Goal: Communication & Community: Answer question/provide support

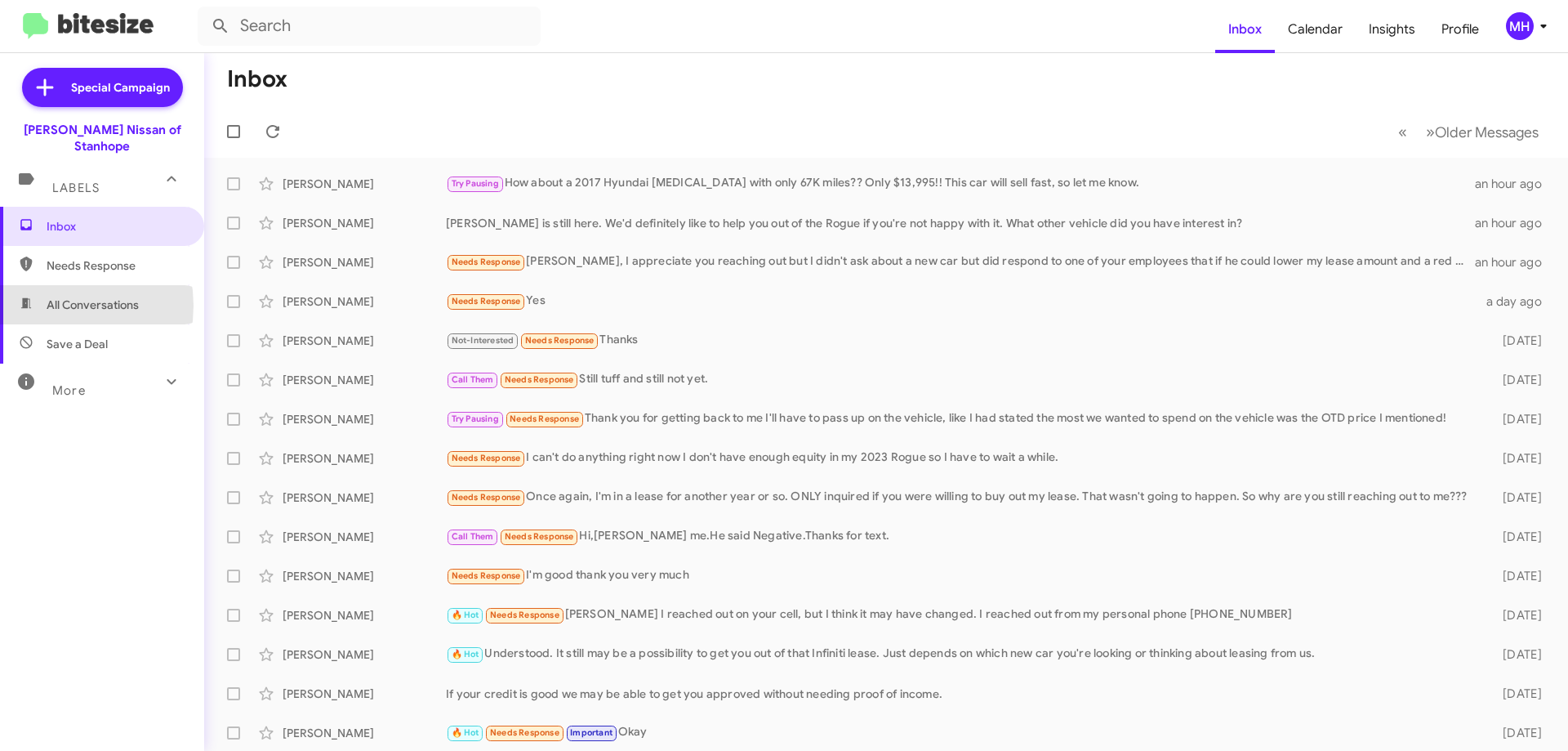
click at [49, 296] on span "All Conversations" at bounding box center [92, 304] width 92 height 17
type input "in:all-conversations"
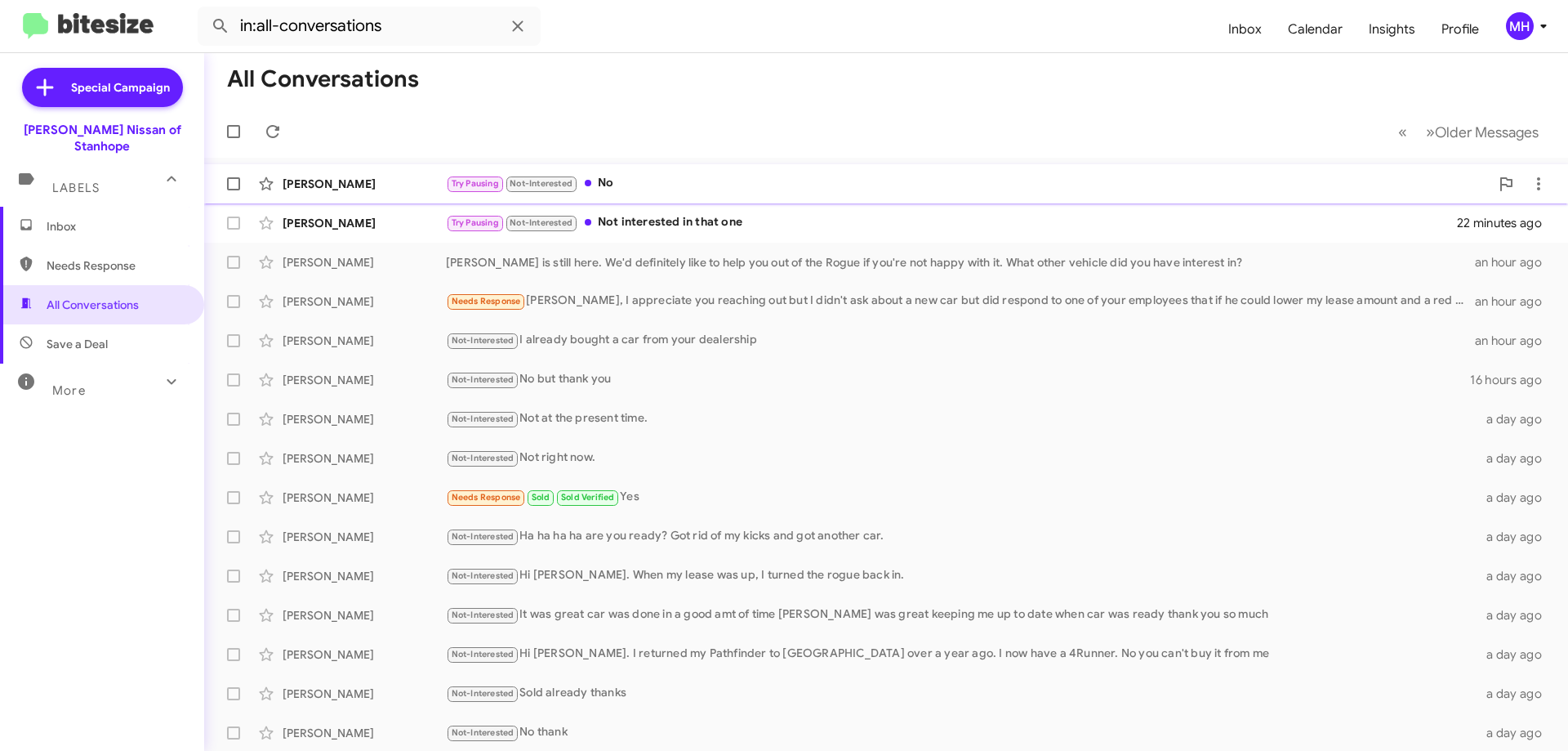
click at [723, 173] on div "[PERSON_NAME] Try Pausing Not-Interested No 9 minutes ago" at bounding box center [885, 184] width 1337 height 32
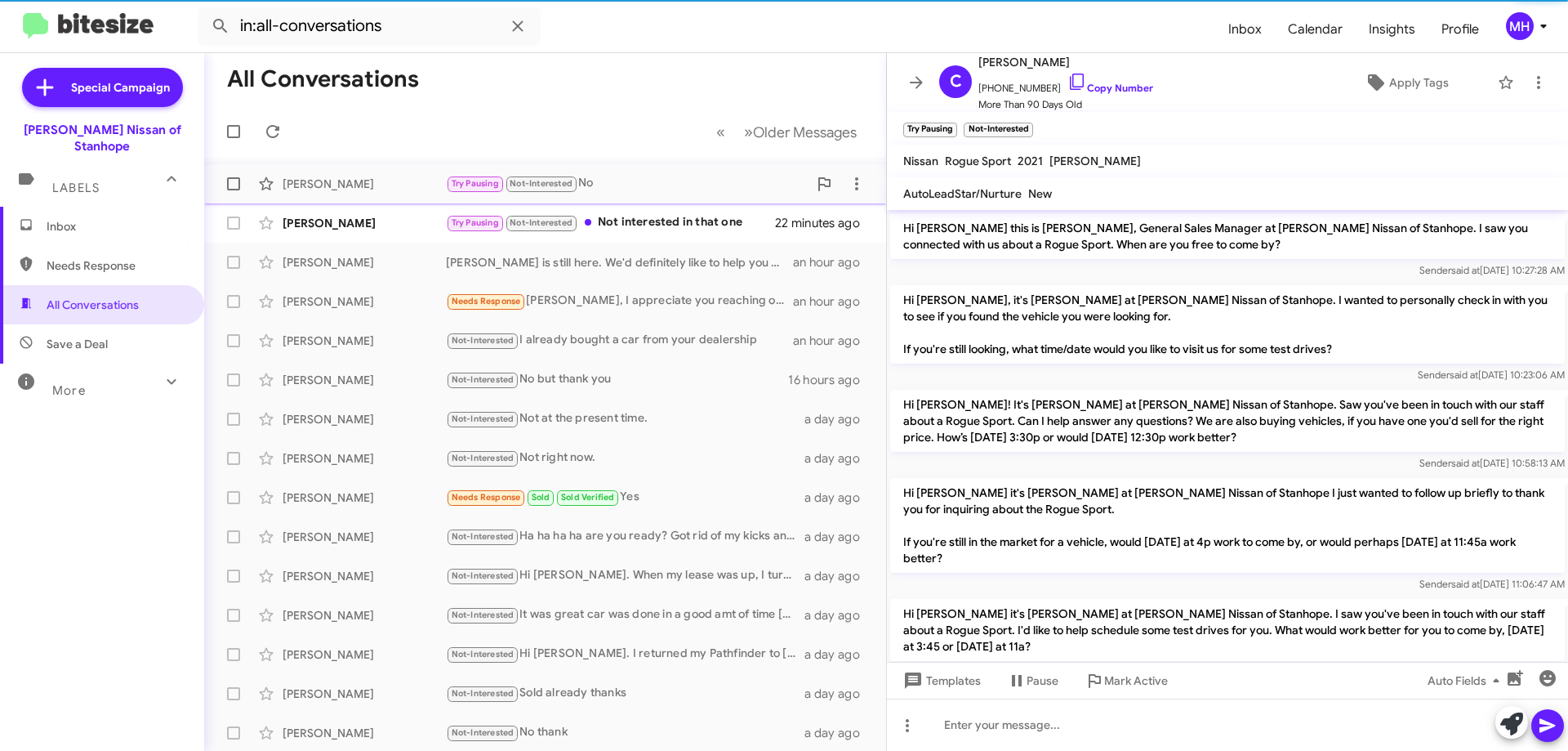
scroll to position [272, 0]
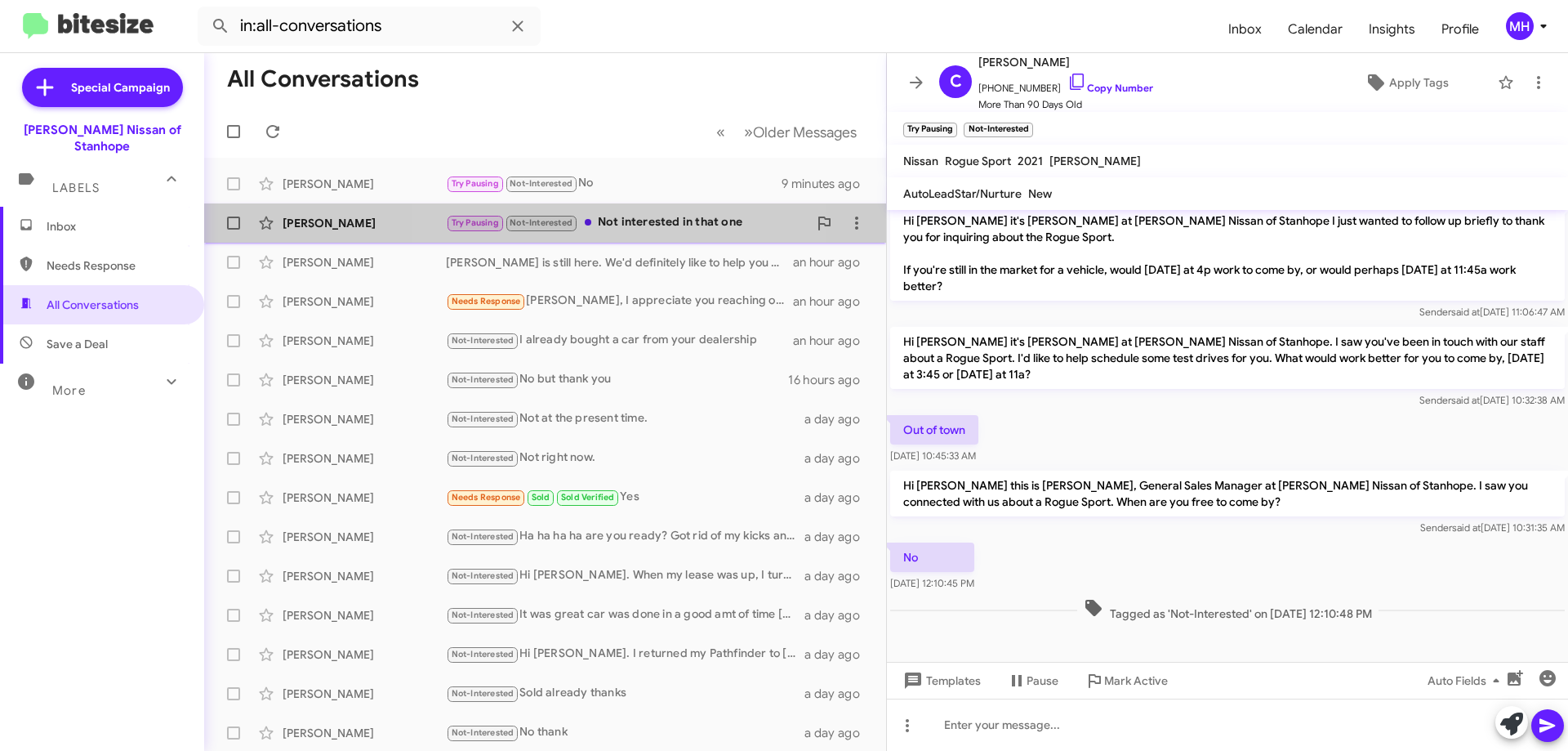
click at [616, 217] on div "Try Pausing Not-Interested Not interested in that one" at bounding box center [626, 222] width 362 height 19
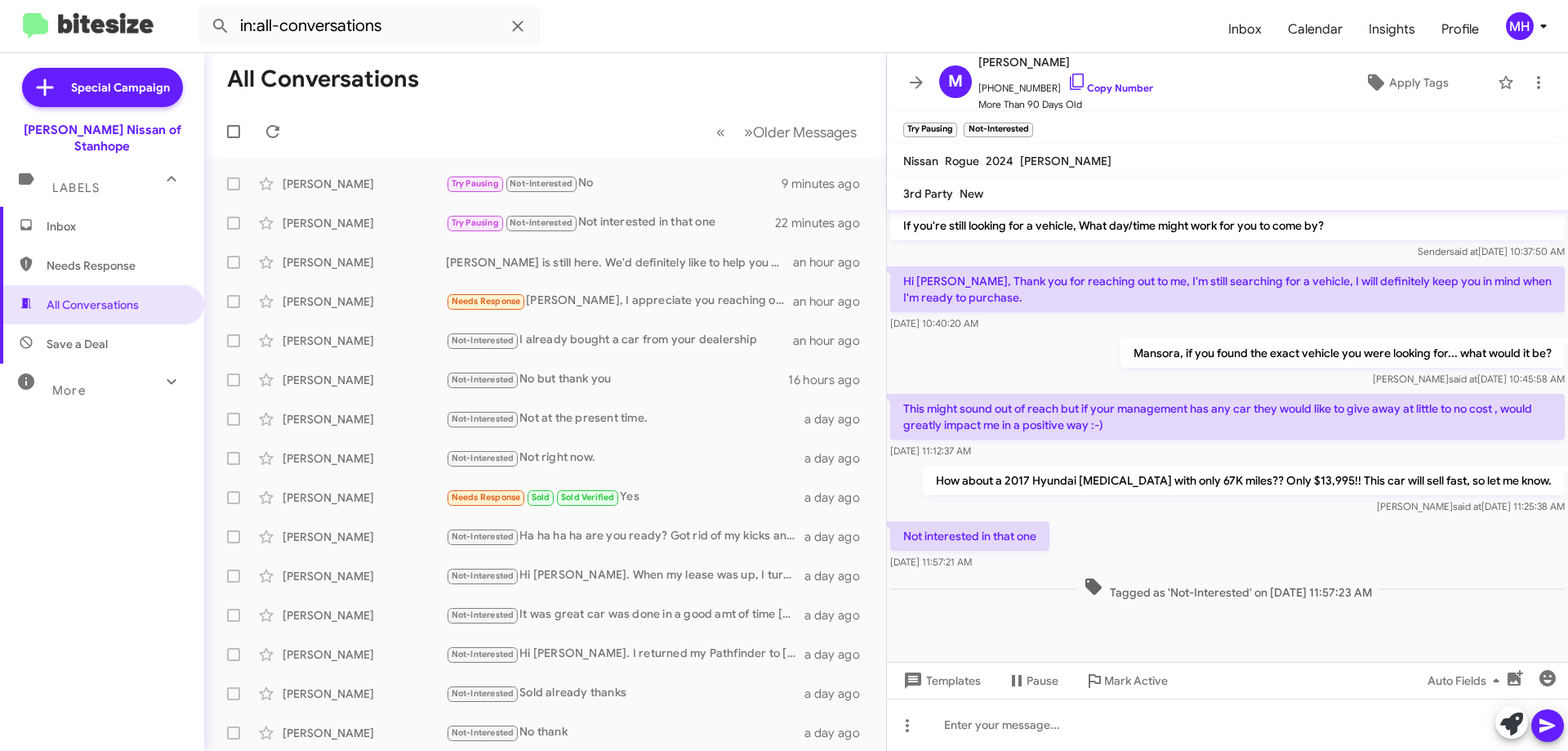
scroll to position [678, 0]
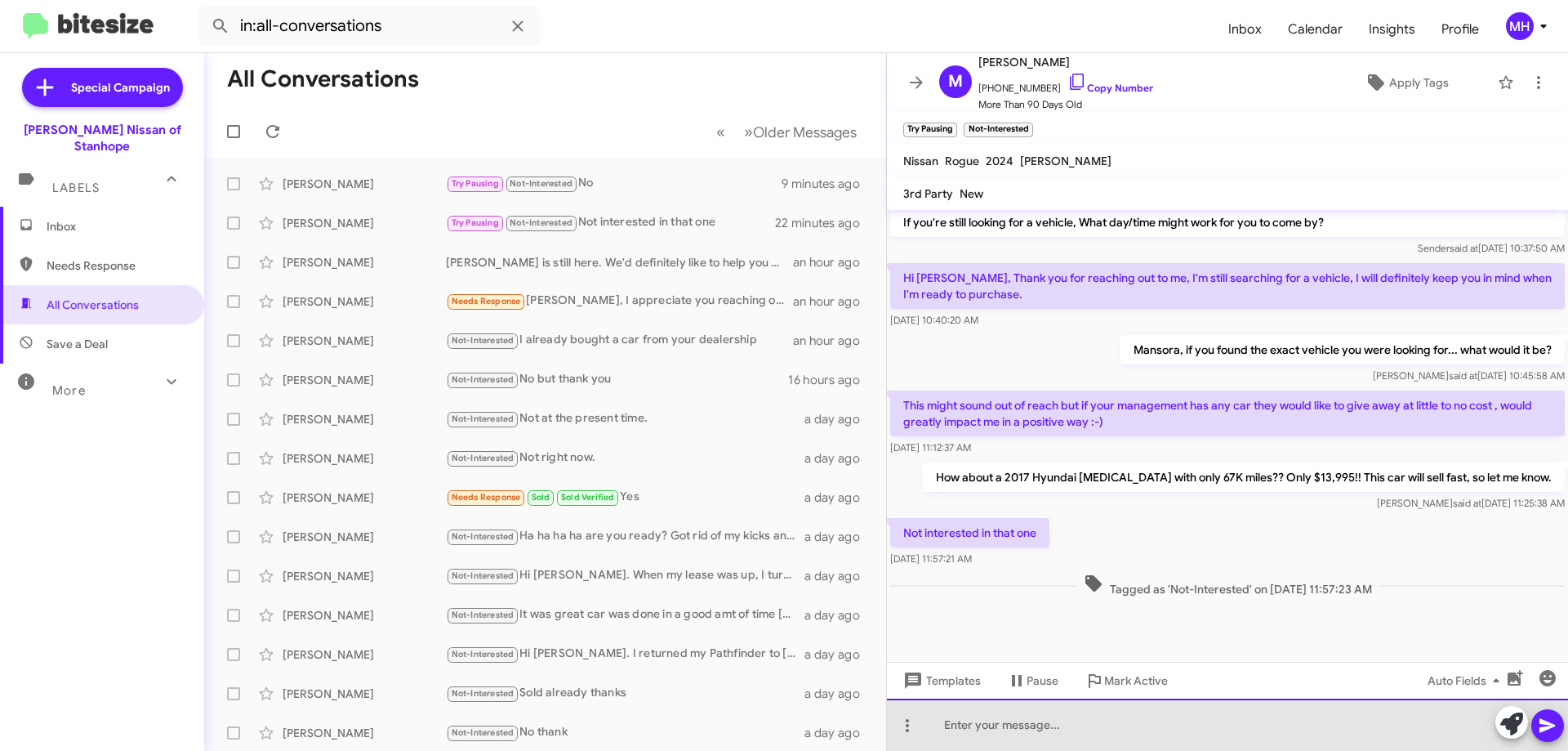
click at [963, 723] on div at bounding box center [1228, 724] width 681 height 52
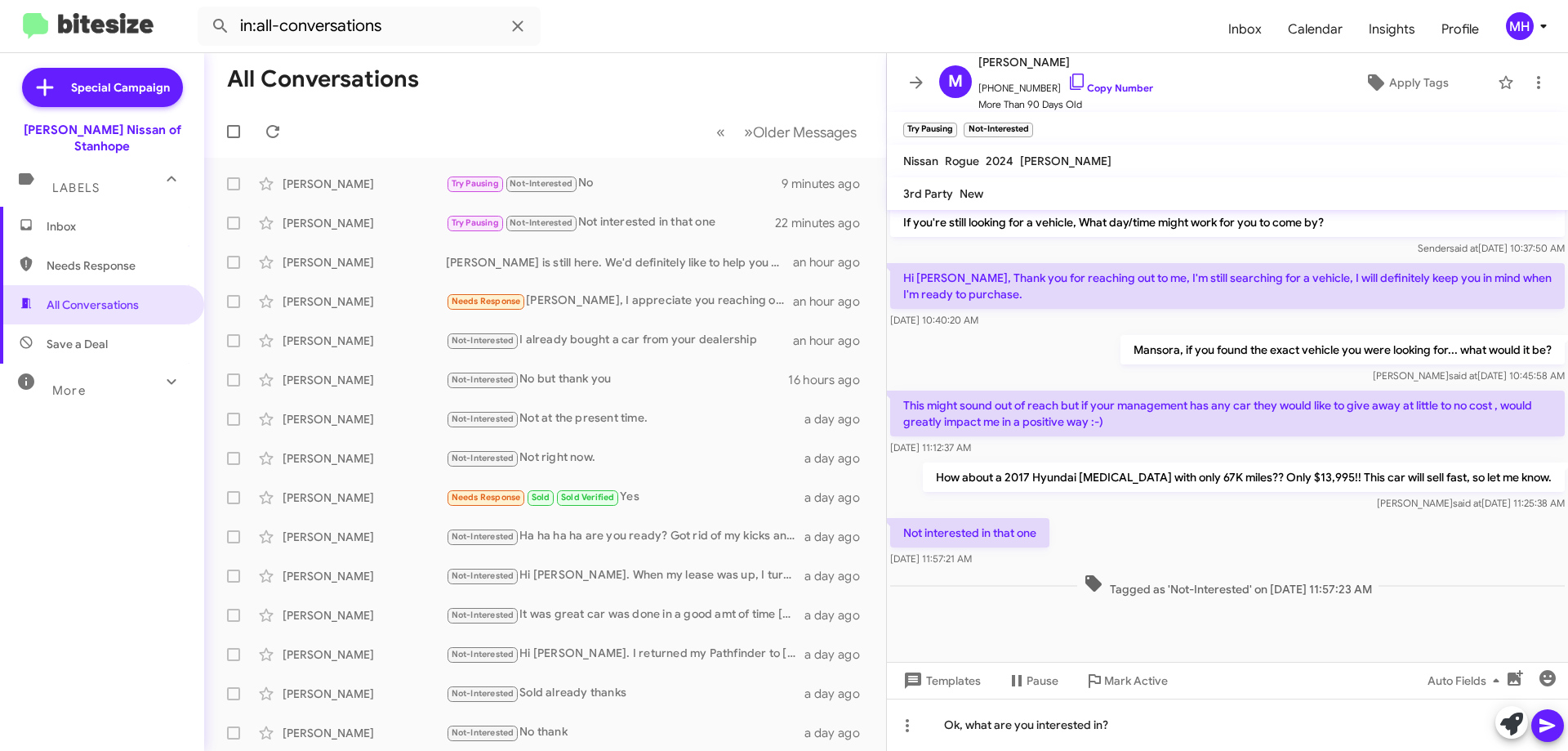
click at [1548, 723] on icon at bounding box center [1547, 725] width 20 height 20
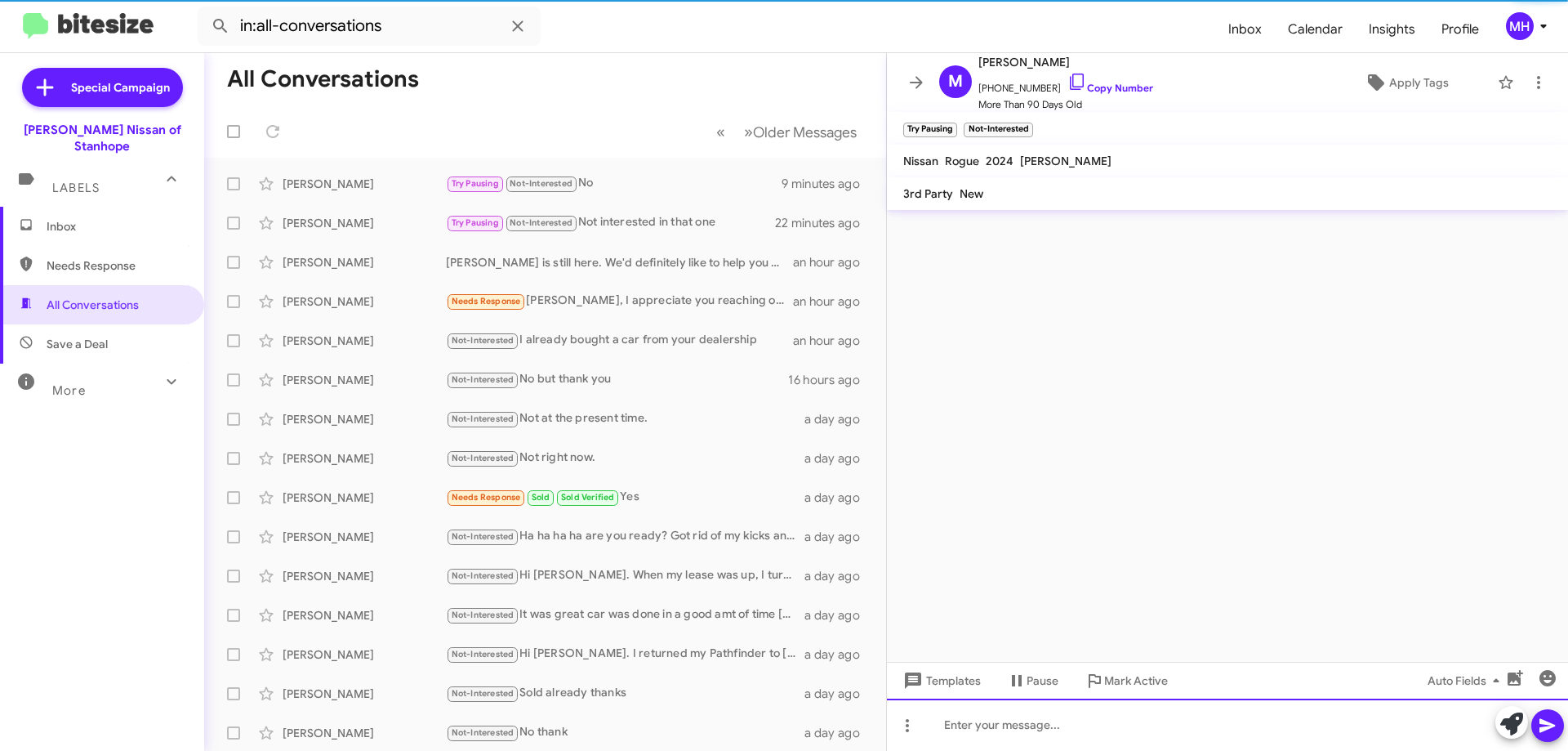
scroll to position [0, 0]
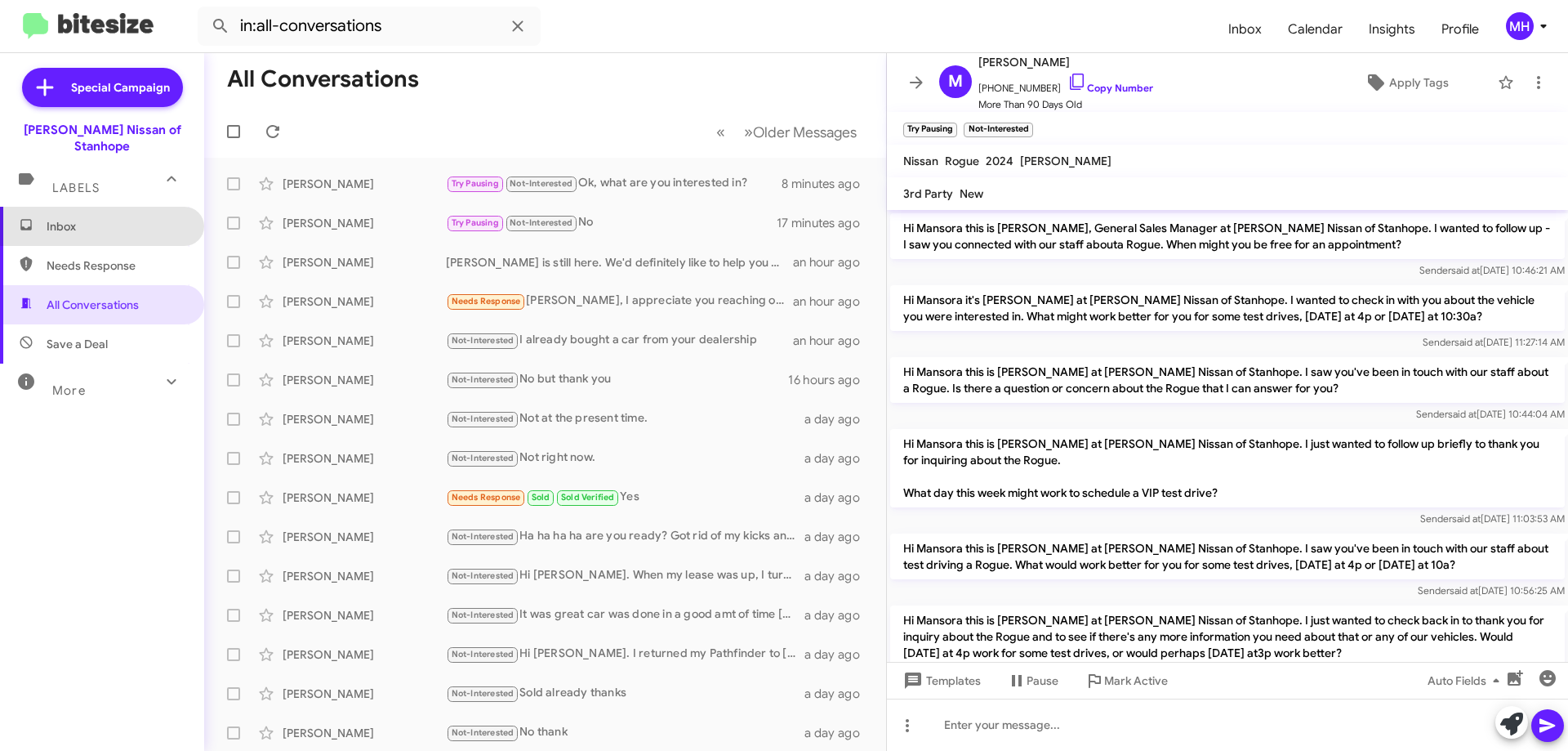
click at [112, 218] on span "Inbox" at bounding box center [115, 226] width 138 height 17
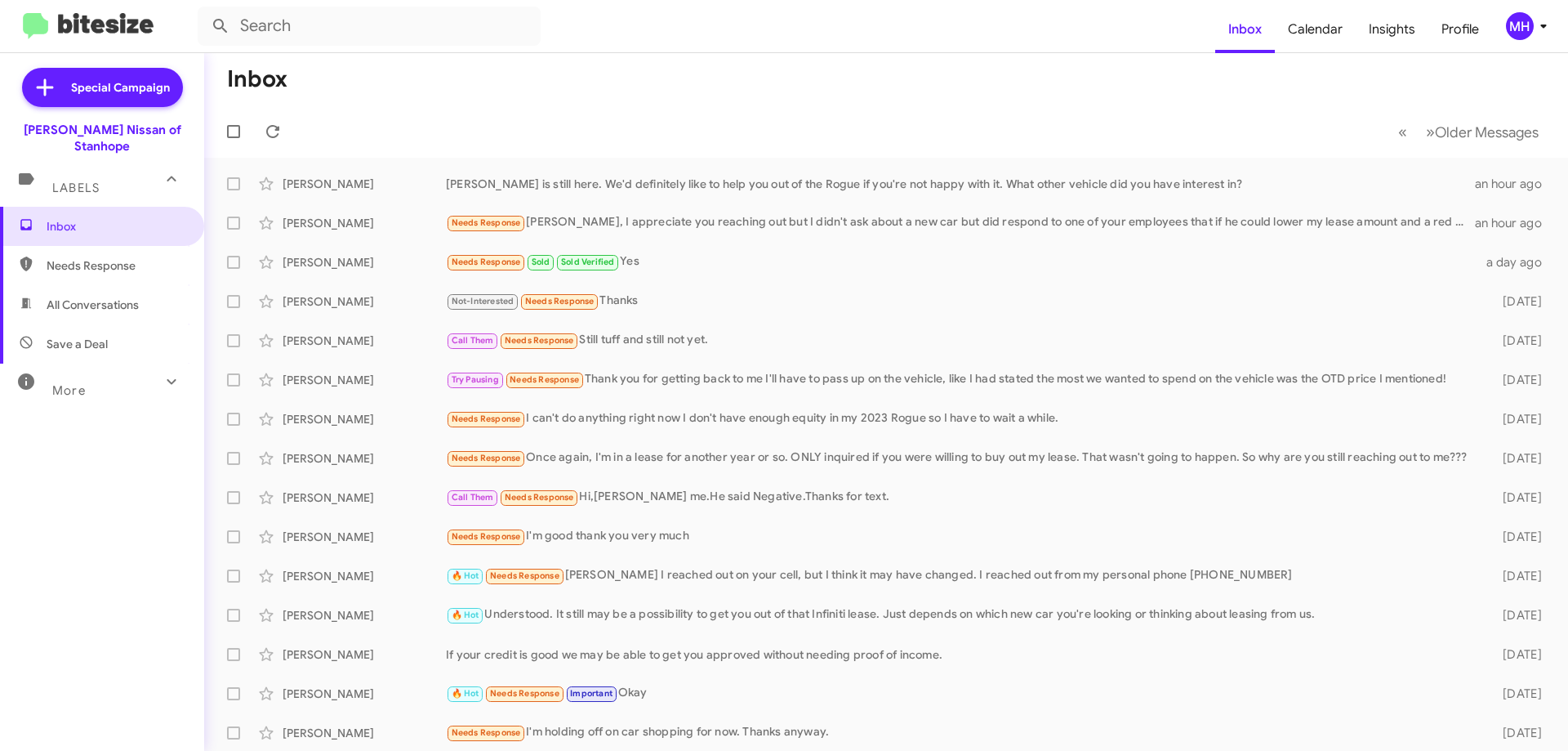
click at [100, 296] on span "All Conversations" at bounding box center [92, 304] width 92 height 17
type input "in:all-conversations"
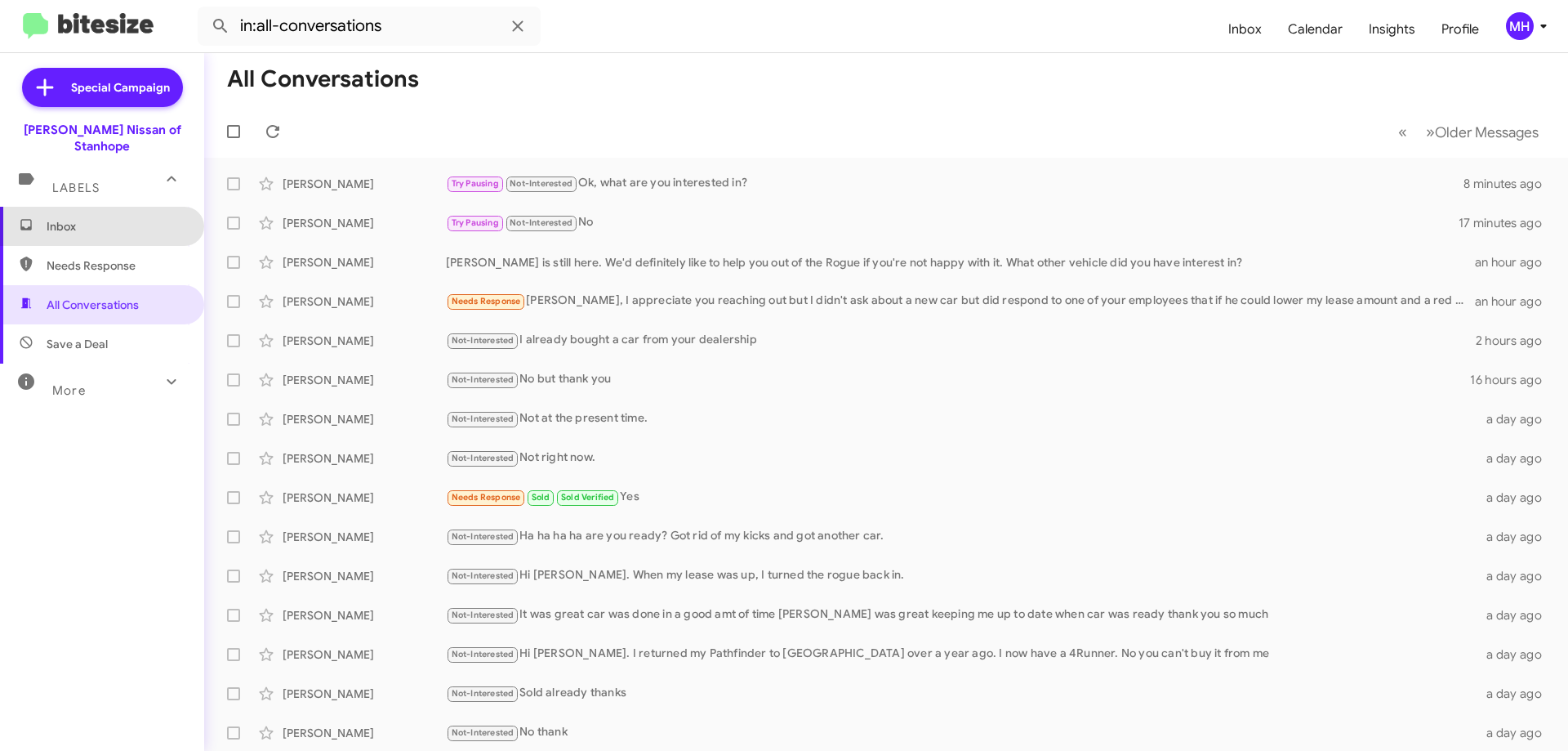
click at [105, 207] on span "Inbox" at bounding box center [102, 227] width 204 height 39
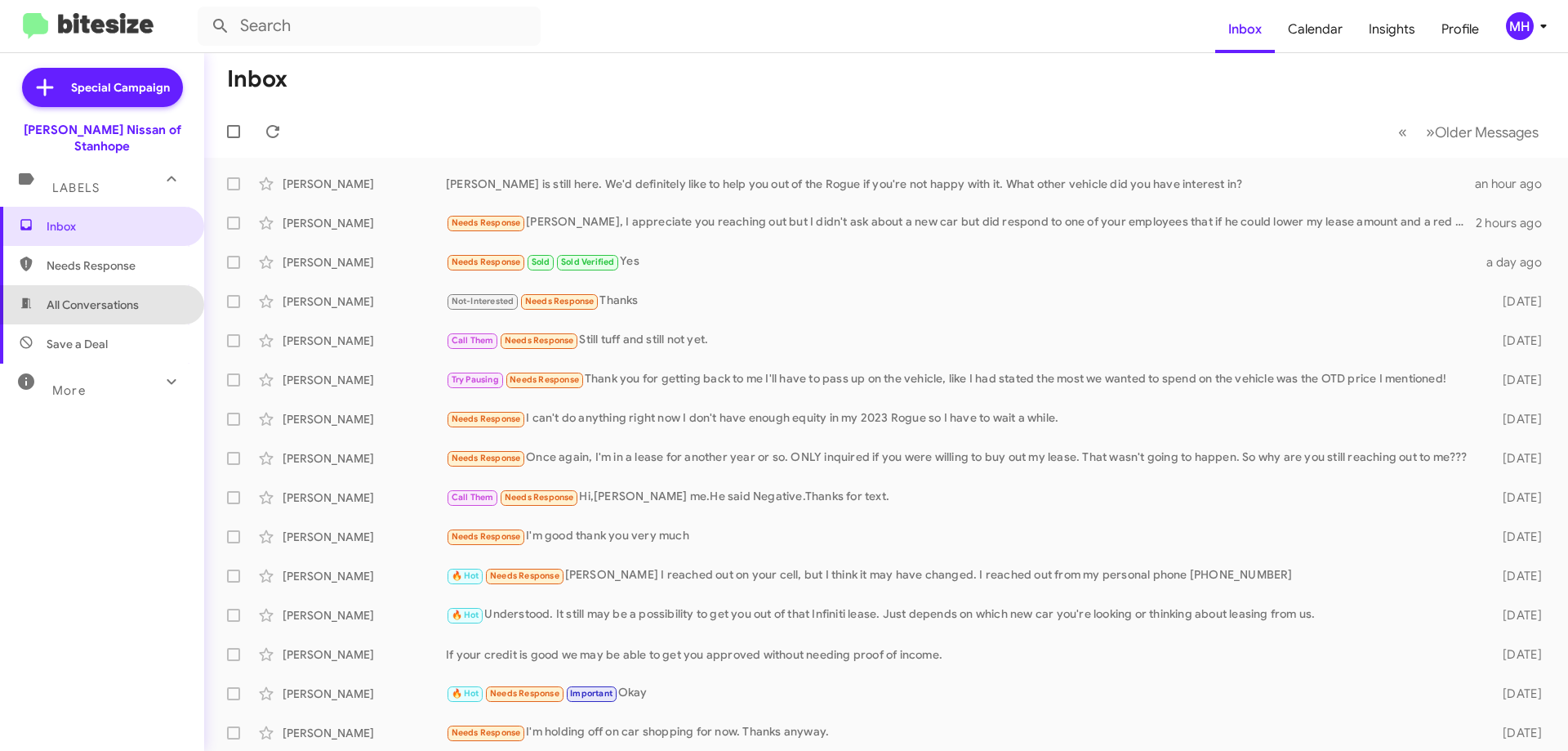
click at [102, 296] on span "All Conversations" at bounding box center [92, 304] width 92 height 17
type input "in:all-conversations"
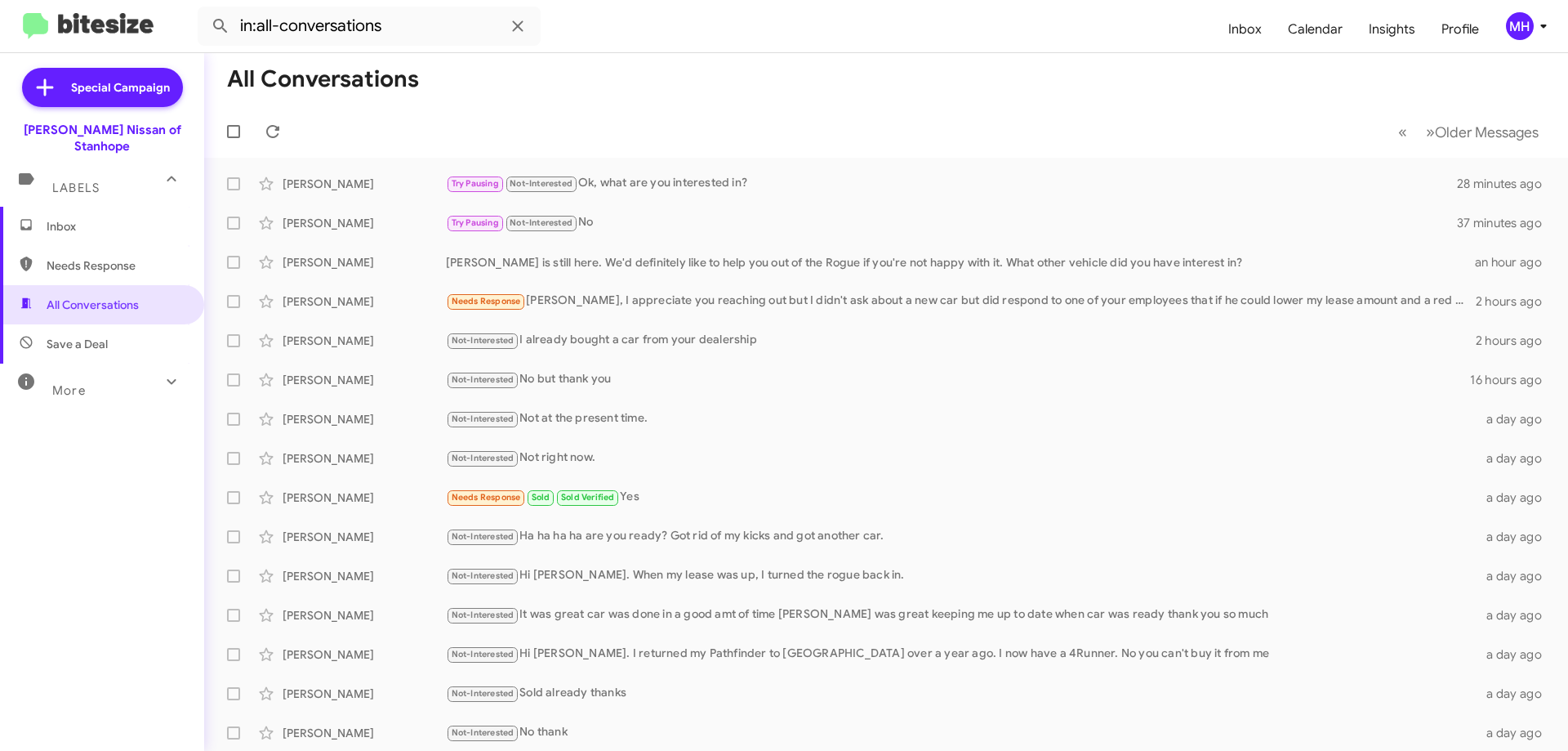
click at [120, 218] on span "Inbox" at bounding box center [115, 226] width 138 height 17
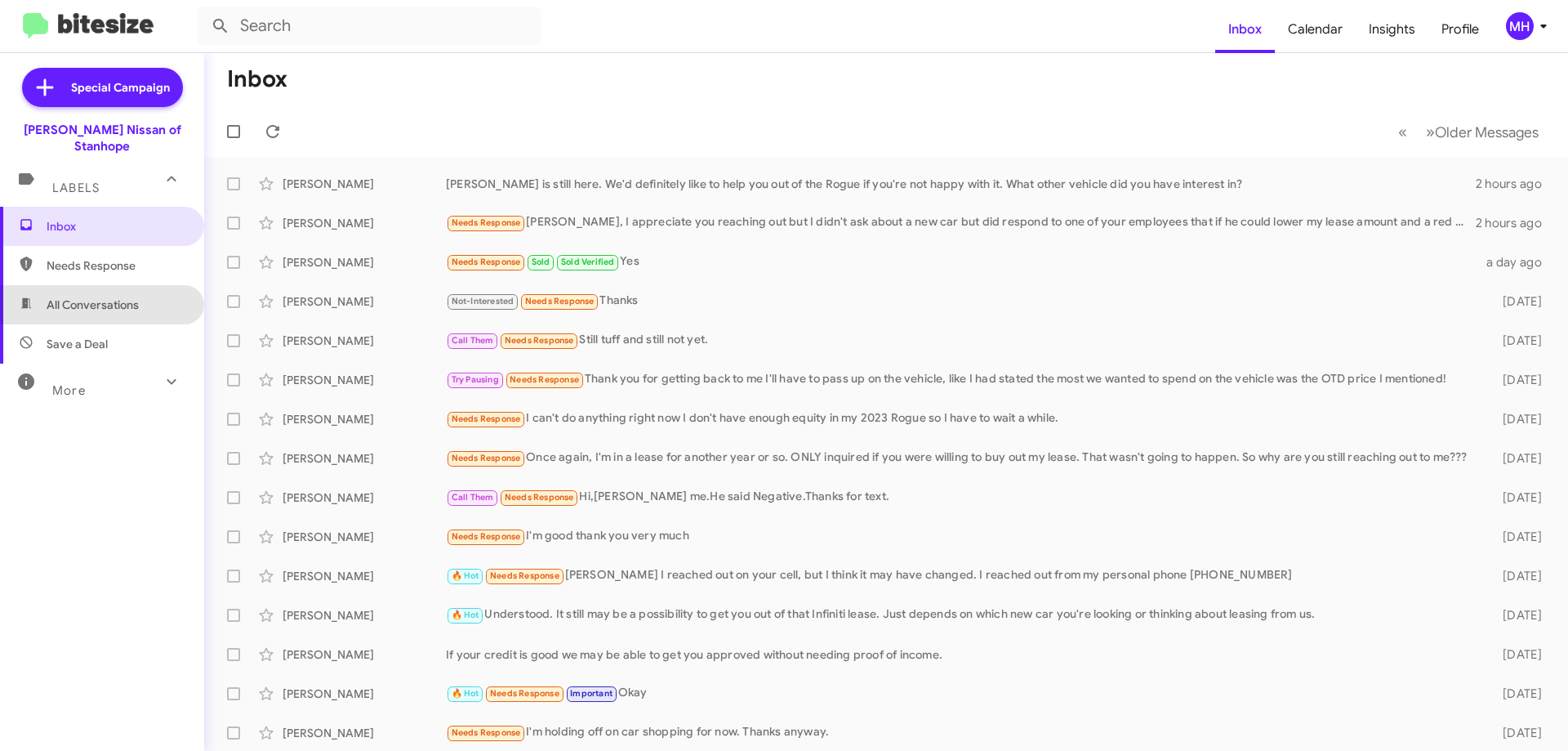
click at [111, 296] on span "All Conversations" at bounding box center [92, 304] width 92 height 17
type input "in:all-conversations"
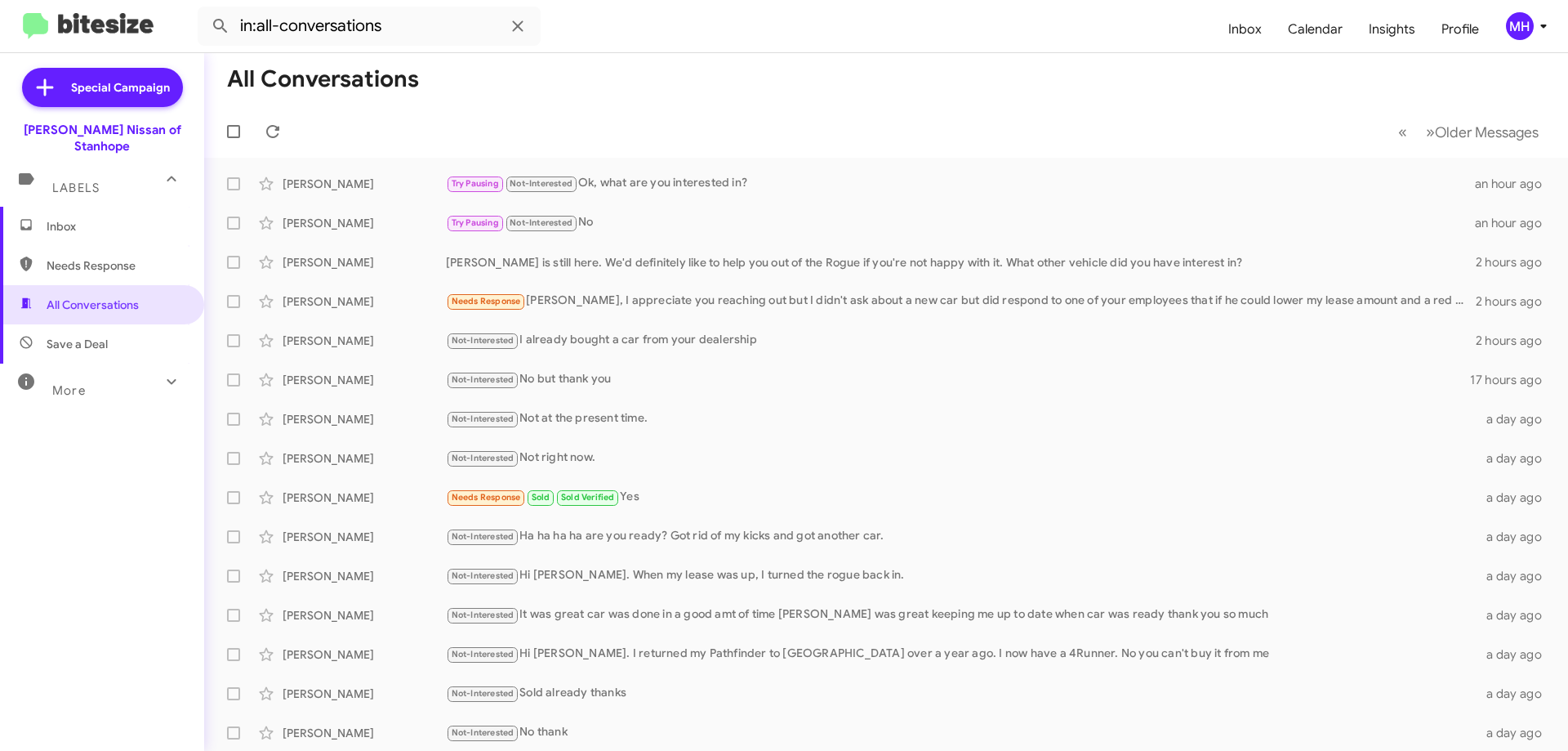
click at [130, 218] on span "Inbox" at bounding box center [102, 227] width 204 height 39
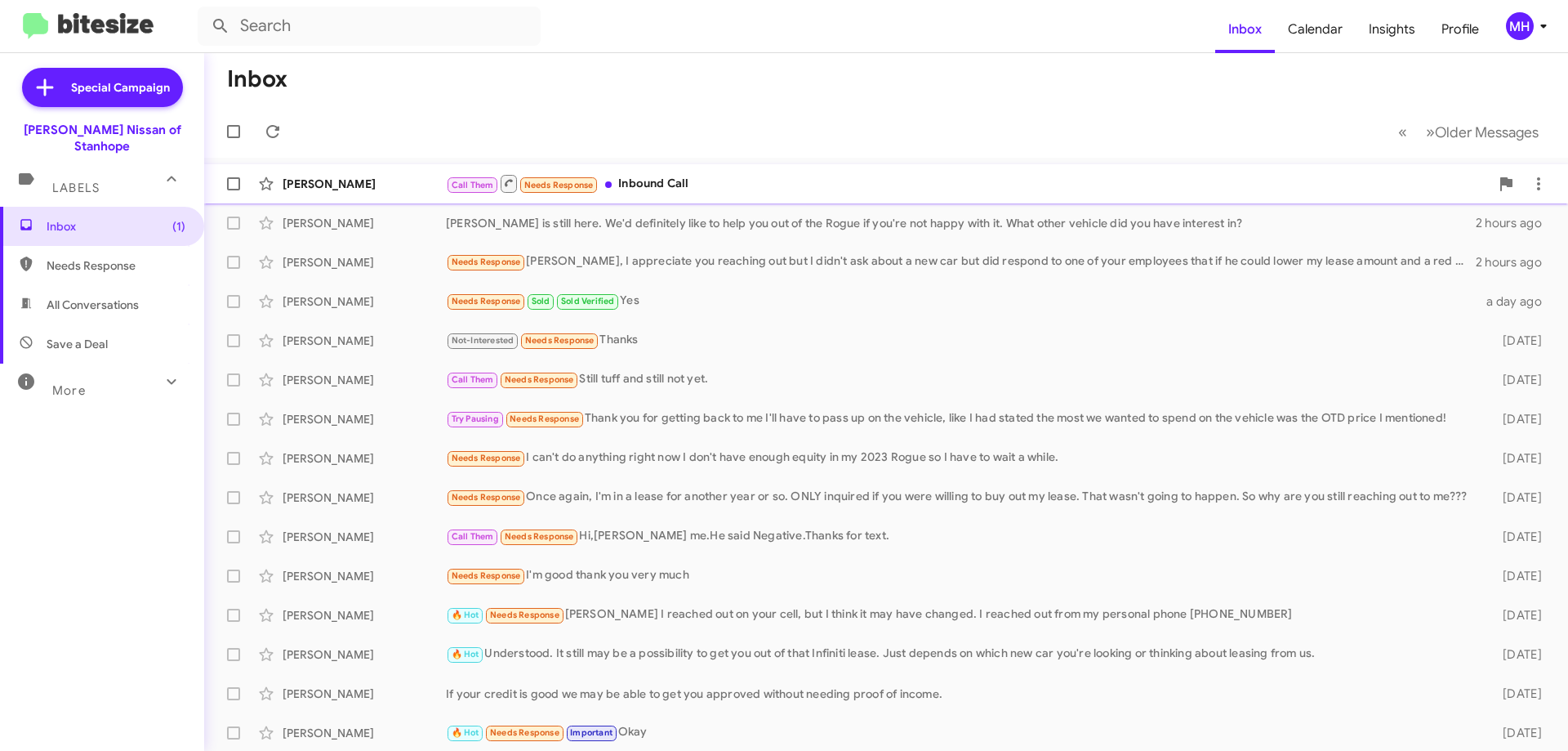
click at [674, 182] on div "Call Them Needs Response Inbound Call" at bounding box center [967, 183] width 1043 height 21
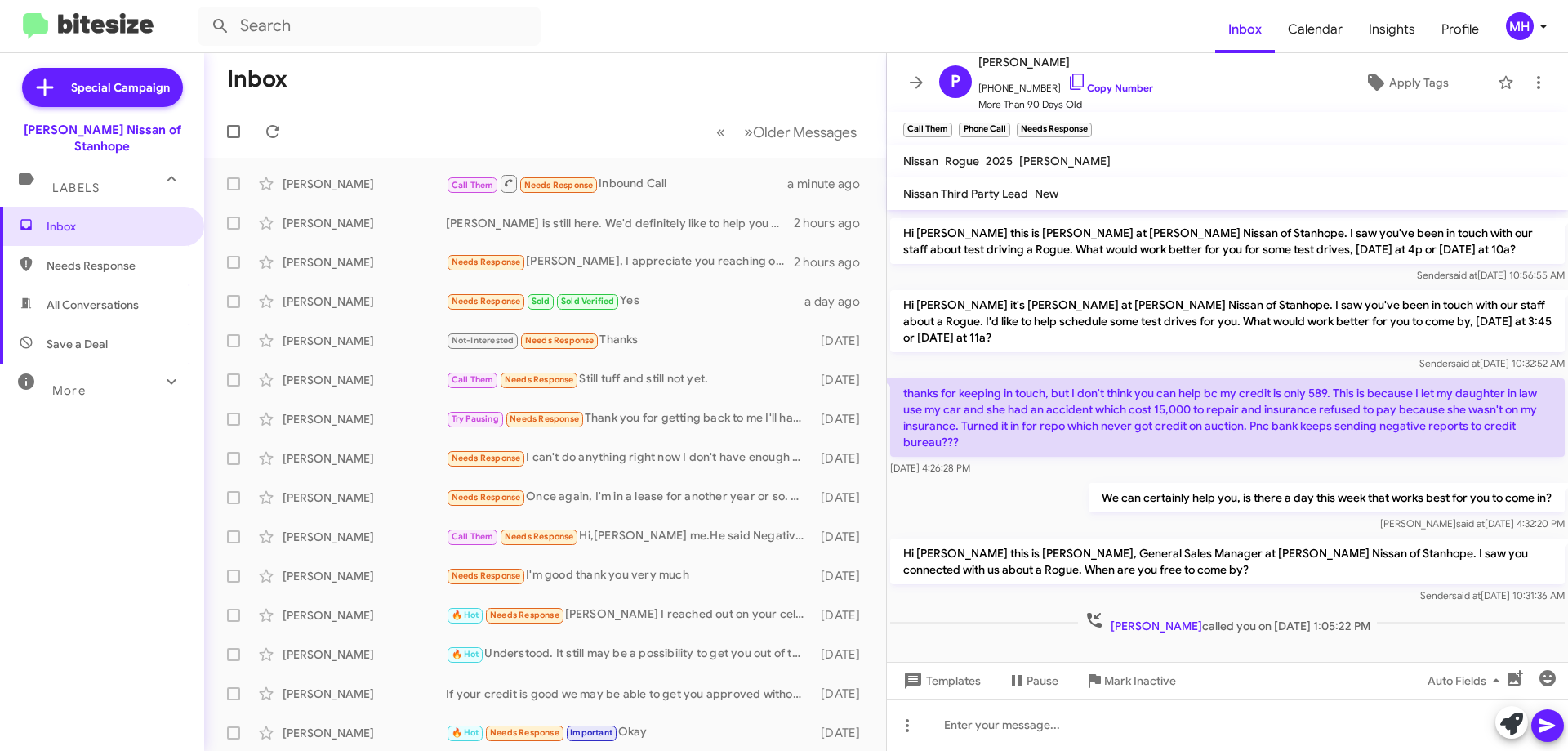
scroll to position [831, 0]
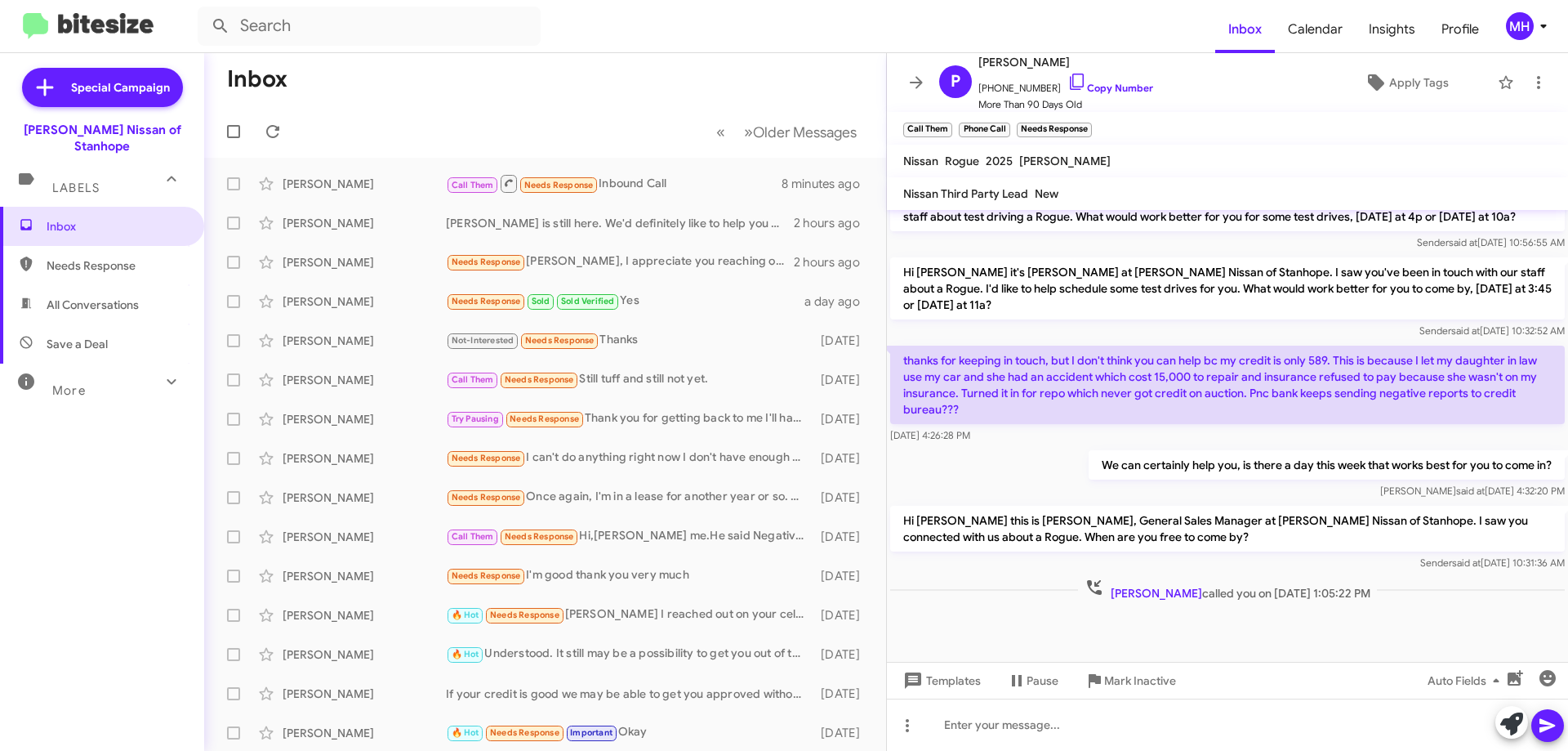
click at [111, 296] on span "All Conversations" at bounding box center [92, 304] width 92 height 17
type input "in:all-conversations"
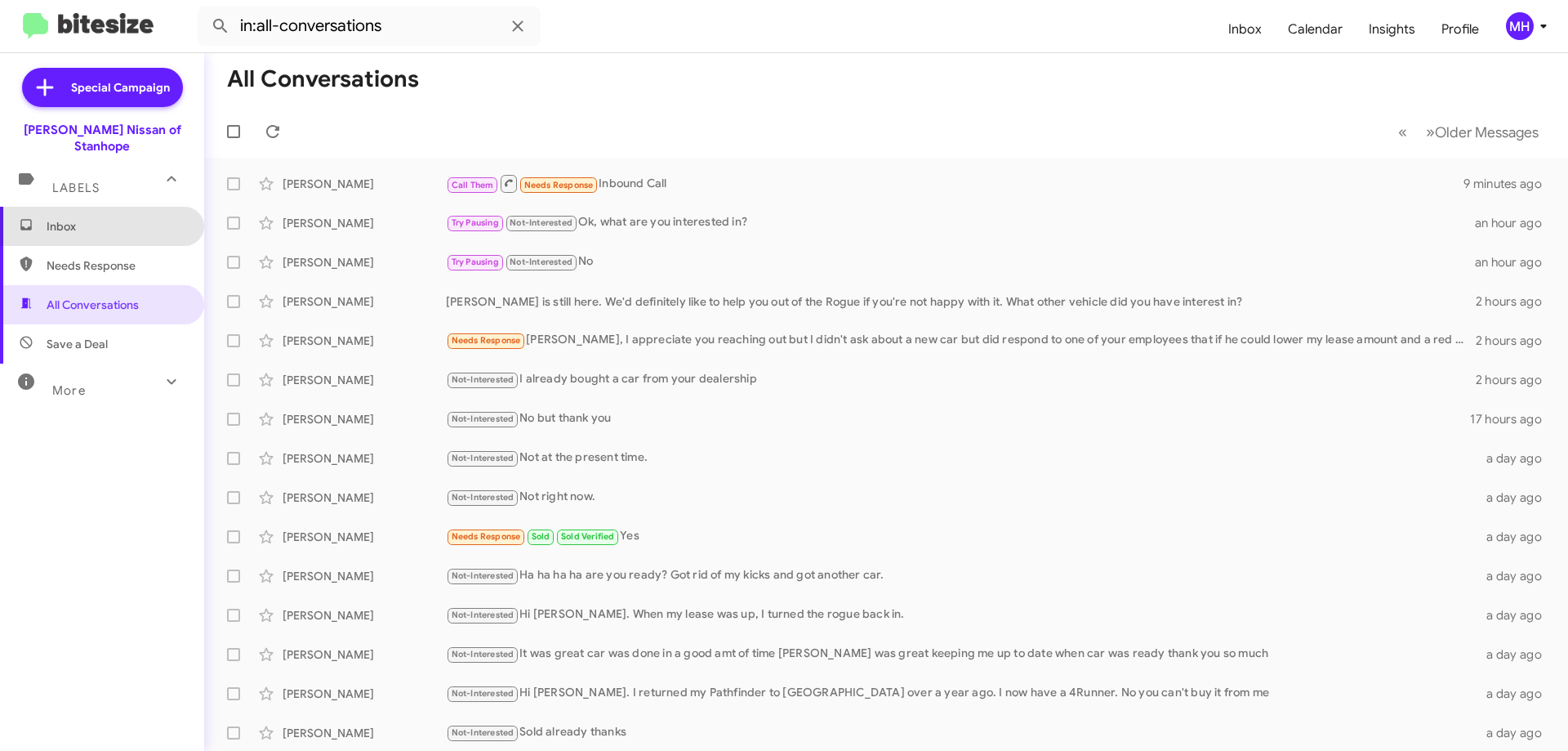
click at [119, 207] on span "Inbox" at bounding box center [102, 227] width 204 height 39
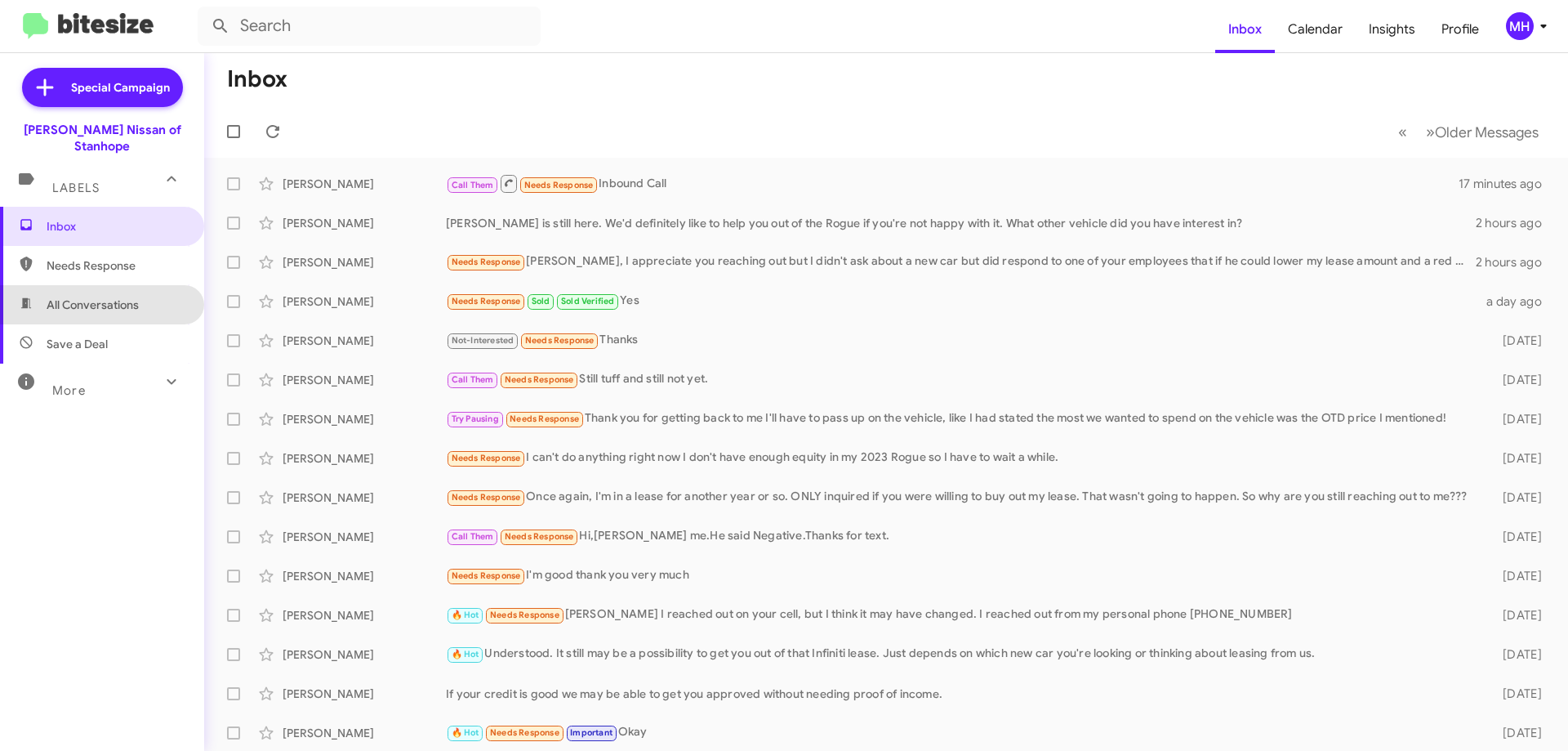
click at [107, 285] on span "All Conversations" at bounding box center [102, 304] width 204 height 39
type input "in:all-conversations"
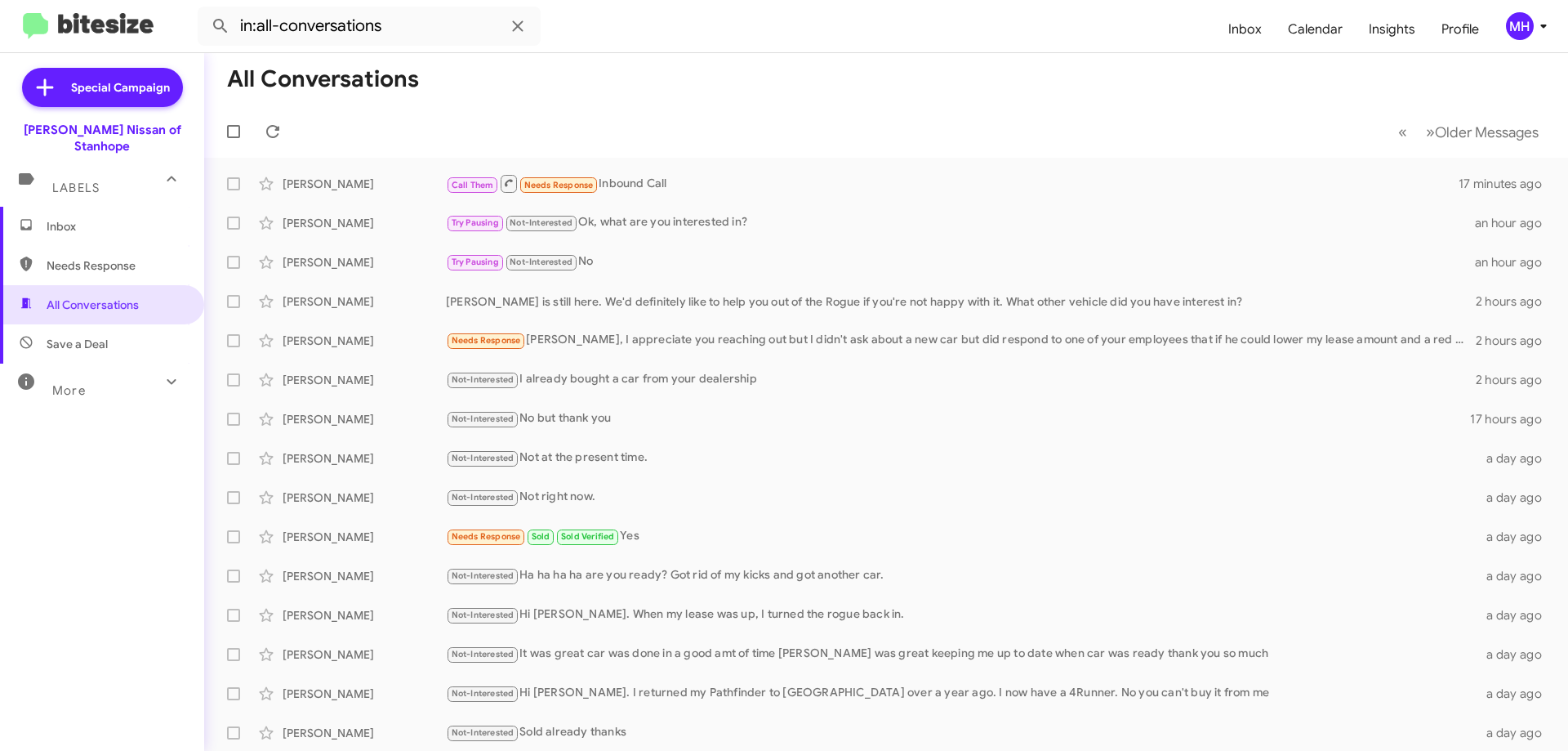
click at [114, 207] on span "Inbox" at bounding box center [102, 227] width 204 height 39
